Goal: Navigation & Orientation: Find specific page/section

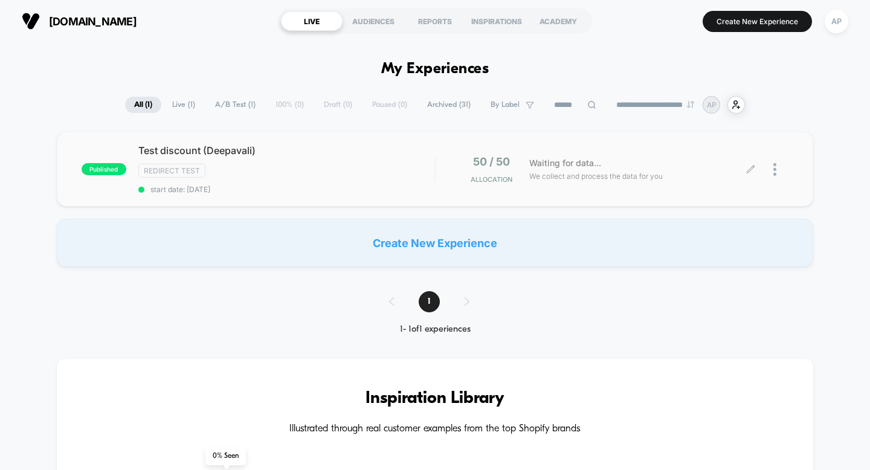
click at [778, 167] on div at bounding box center [780, 169] width 15 height 28
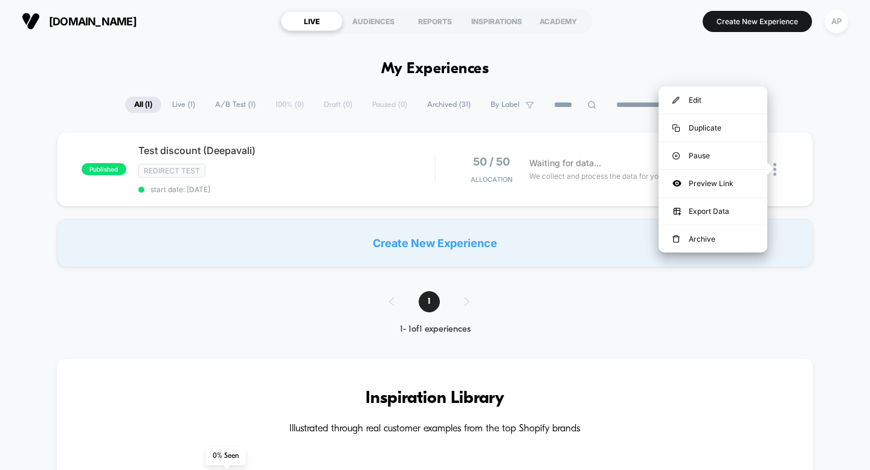
click at [820, 253] on div "published Test discount (Deepavali) Redirect Test start date: [DATE] 50 / 50 Al…" at bounding box center [435, 199] width 870 height 135
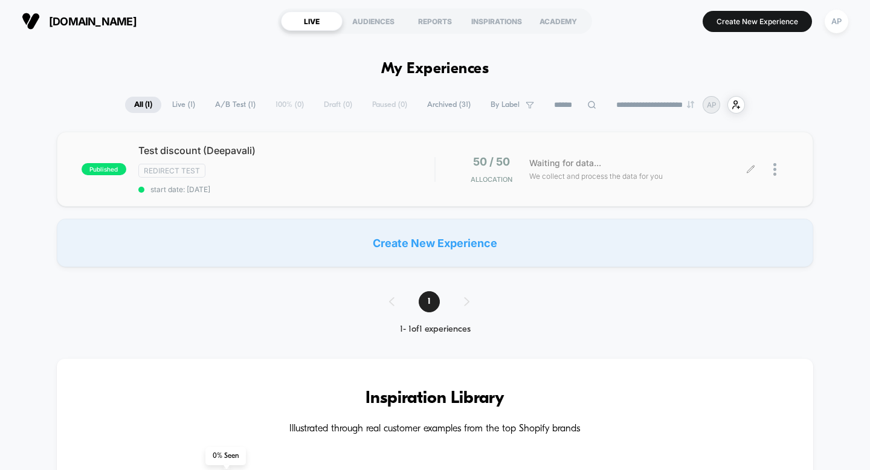
click at [780, 168] on div at bounding box center [780, 169] width 15 height 28
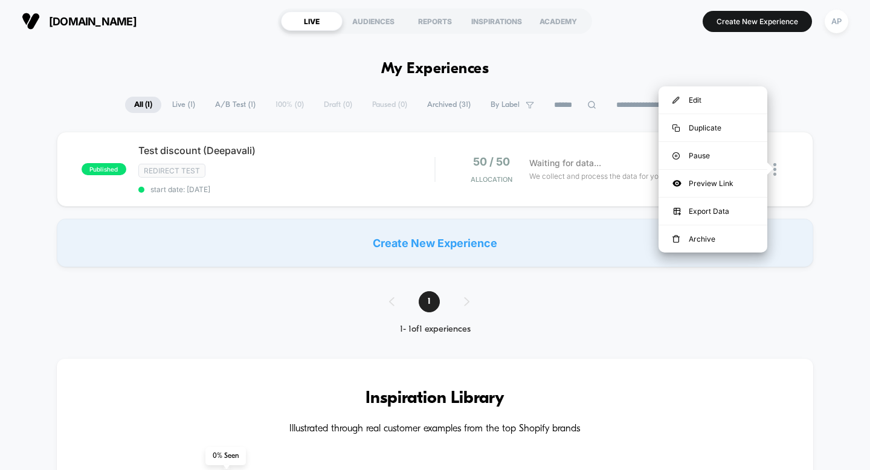
click at [840, 166] on div "published Test discount (Deepavali) Redirect Test start date: [DATE] 50 / 50 Al…" at bounding box center [435, 199] width 870 height 135
